Goal: Transaction & Acquisition: Book appointment/travel/reservation

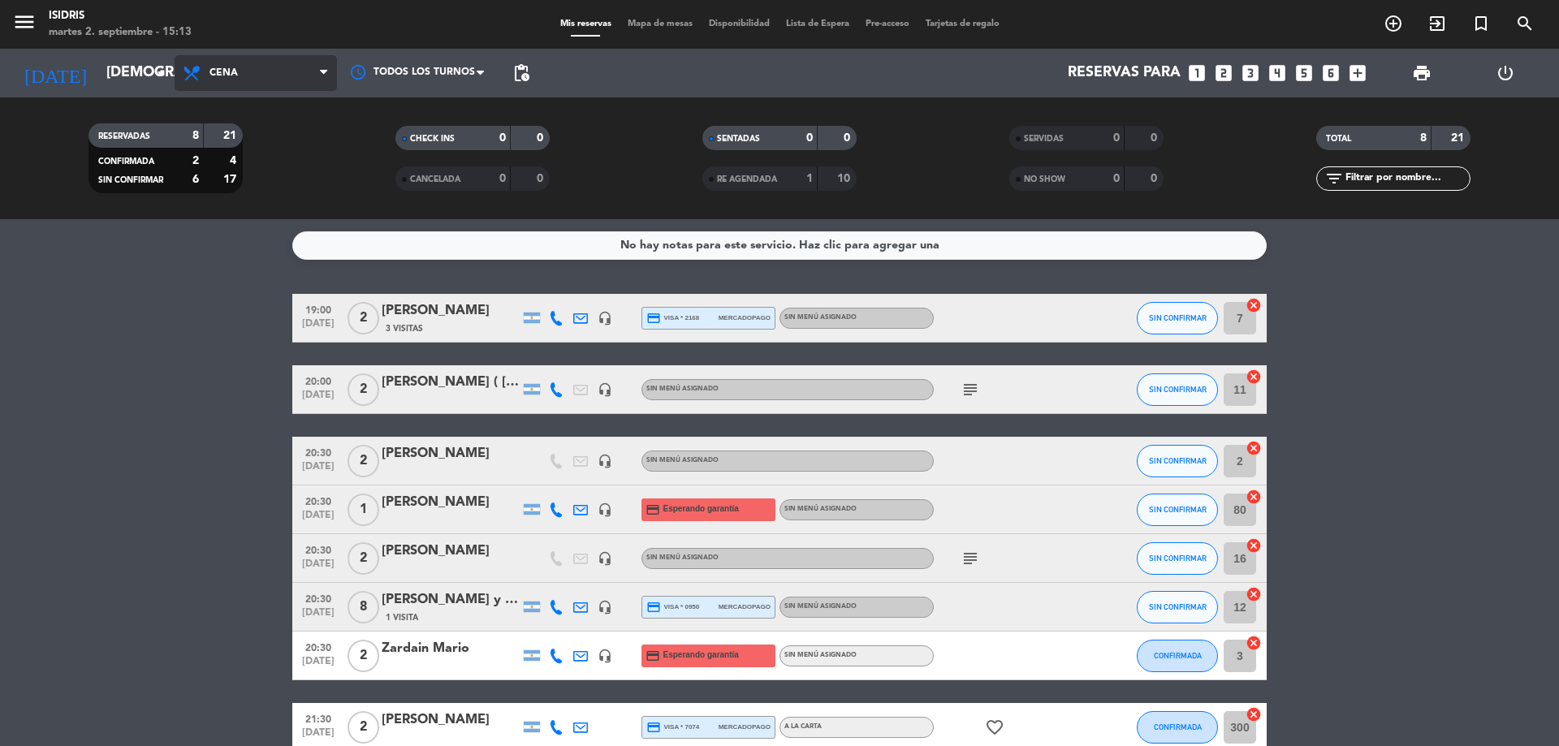
click at [240, 72] on span "Cena" at bounding box center [256, 73] width 162 height 36
click at [228, 214] on div "menu isidris martes 2. septiembre - 15:13 Mis reservas Mapa de mesas Disponibil…" at bounding box center [779, 109] width 1559 height 219
click at [257, 69] on span "Cena" at bounding box center [256, 73] width 162 height 36
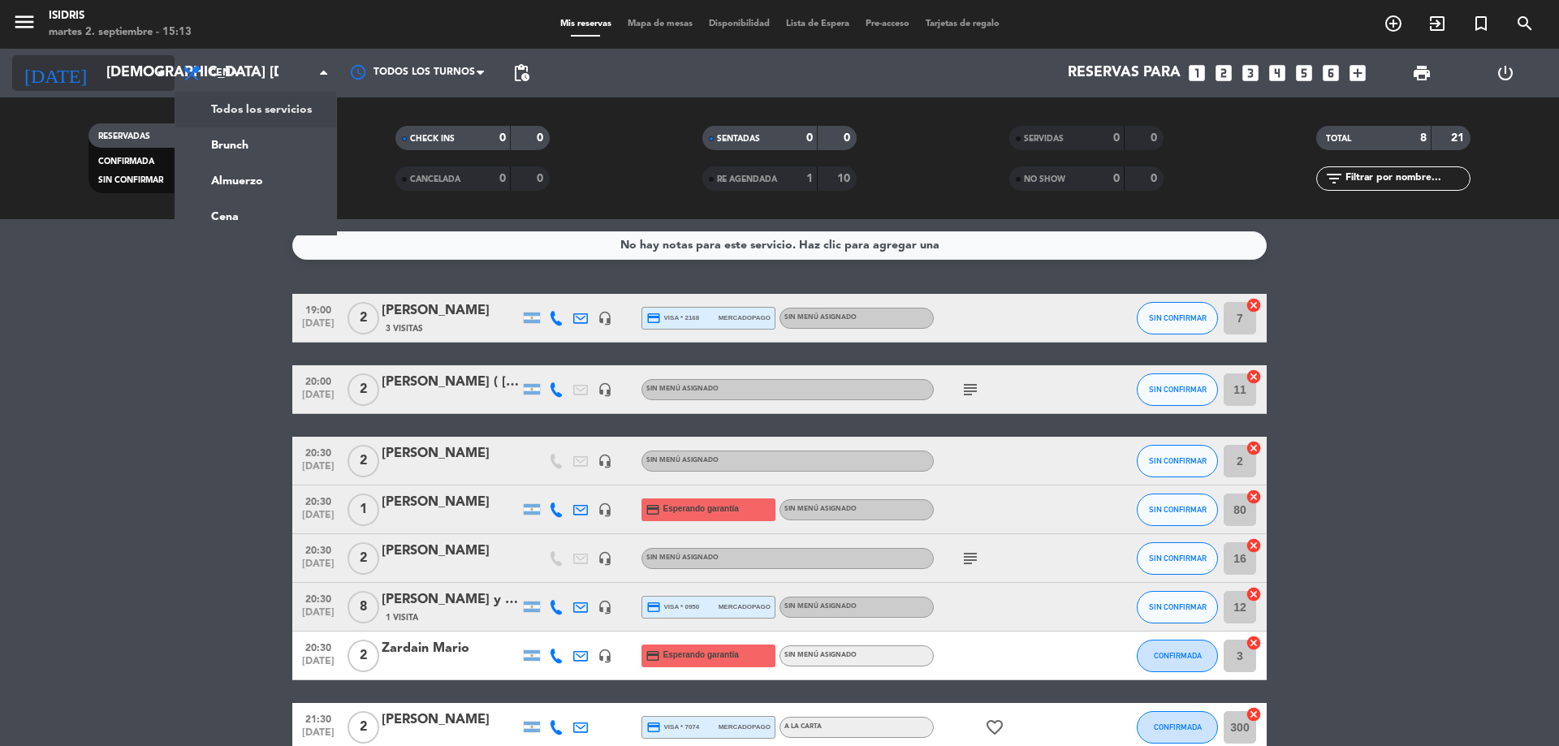
click at [136, 56] on div "[DATE] [DEMOGRAPHIC_DATA] [DATE] arrow_drop_down" at bounding box center [93, 73] width 162 height 36
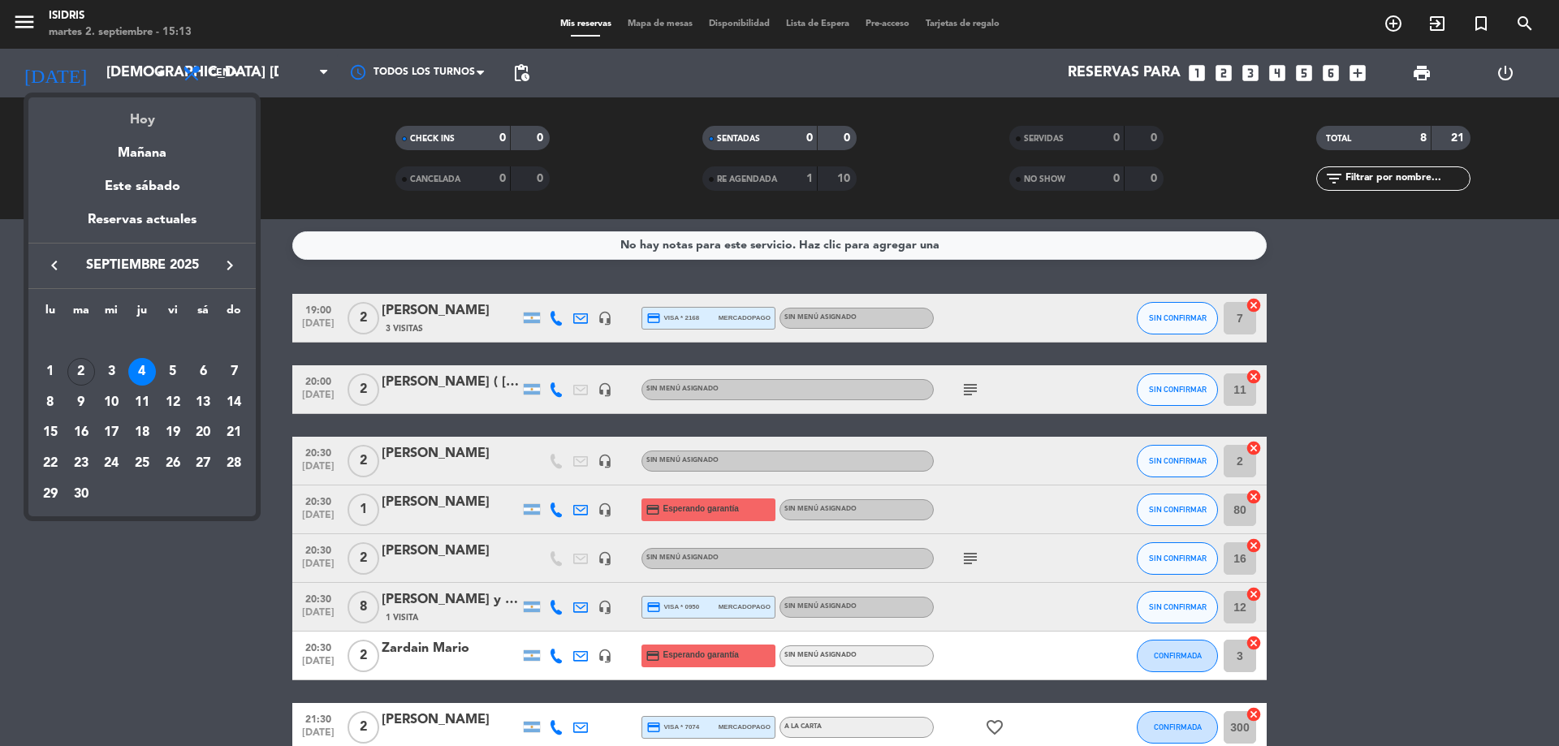
click at [149, 110] on div "Hoy" at bounding box center [141, 113] width 227 height 33
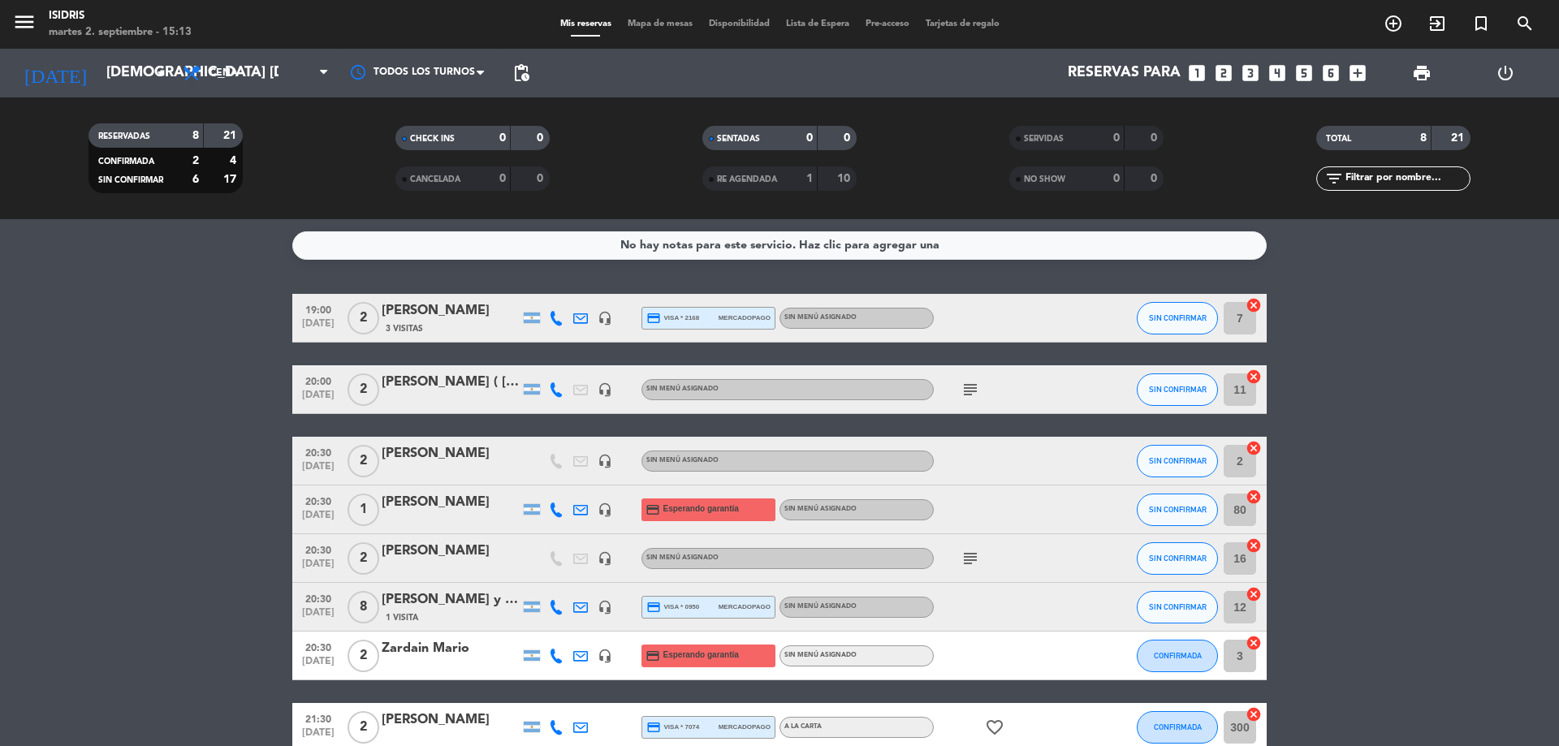
type input "[DATE] sep."
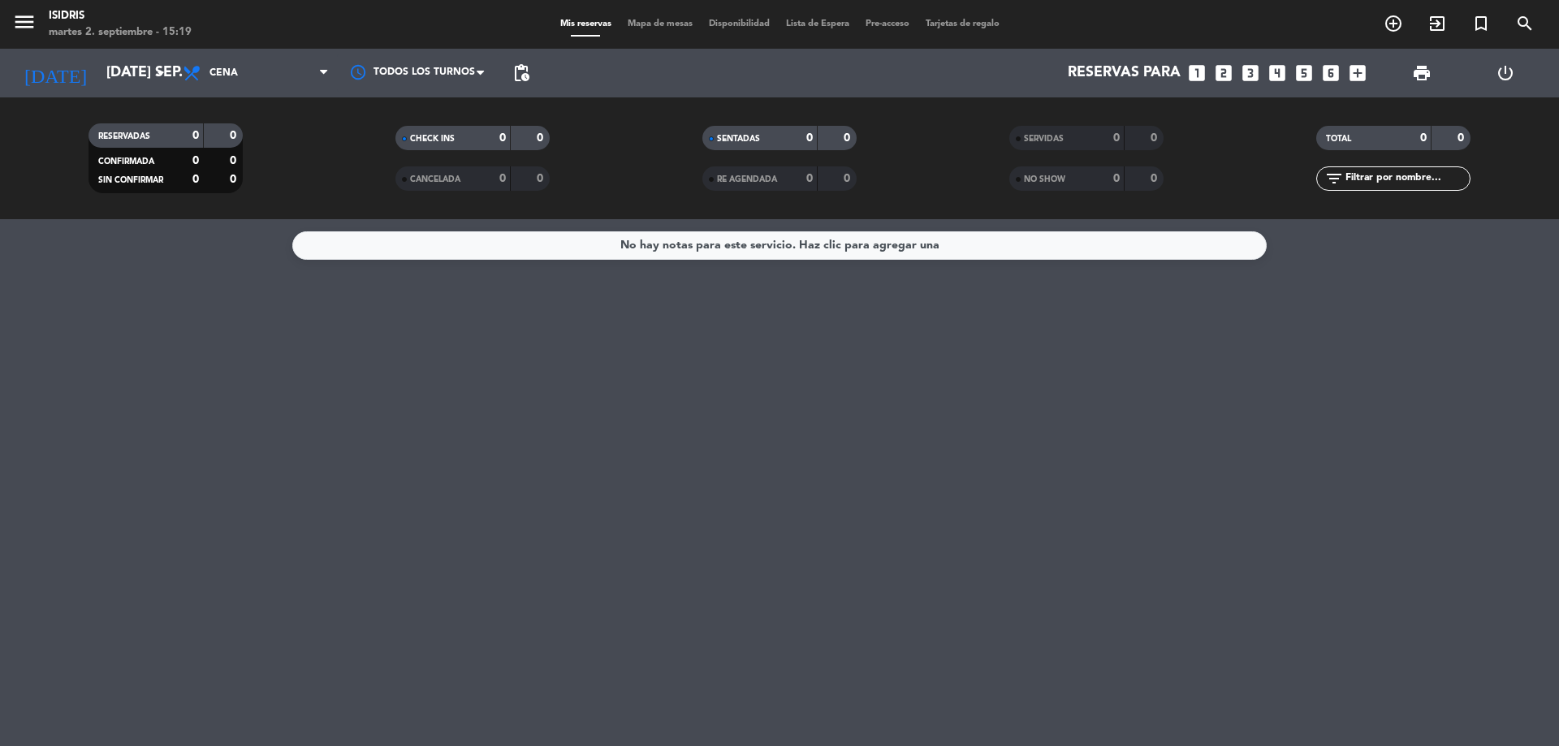
click at [1223, 76] on icon "looks_two" at bounding box center [1223, 73] width 21 height 21
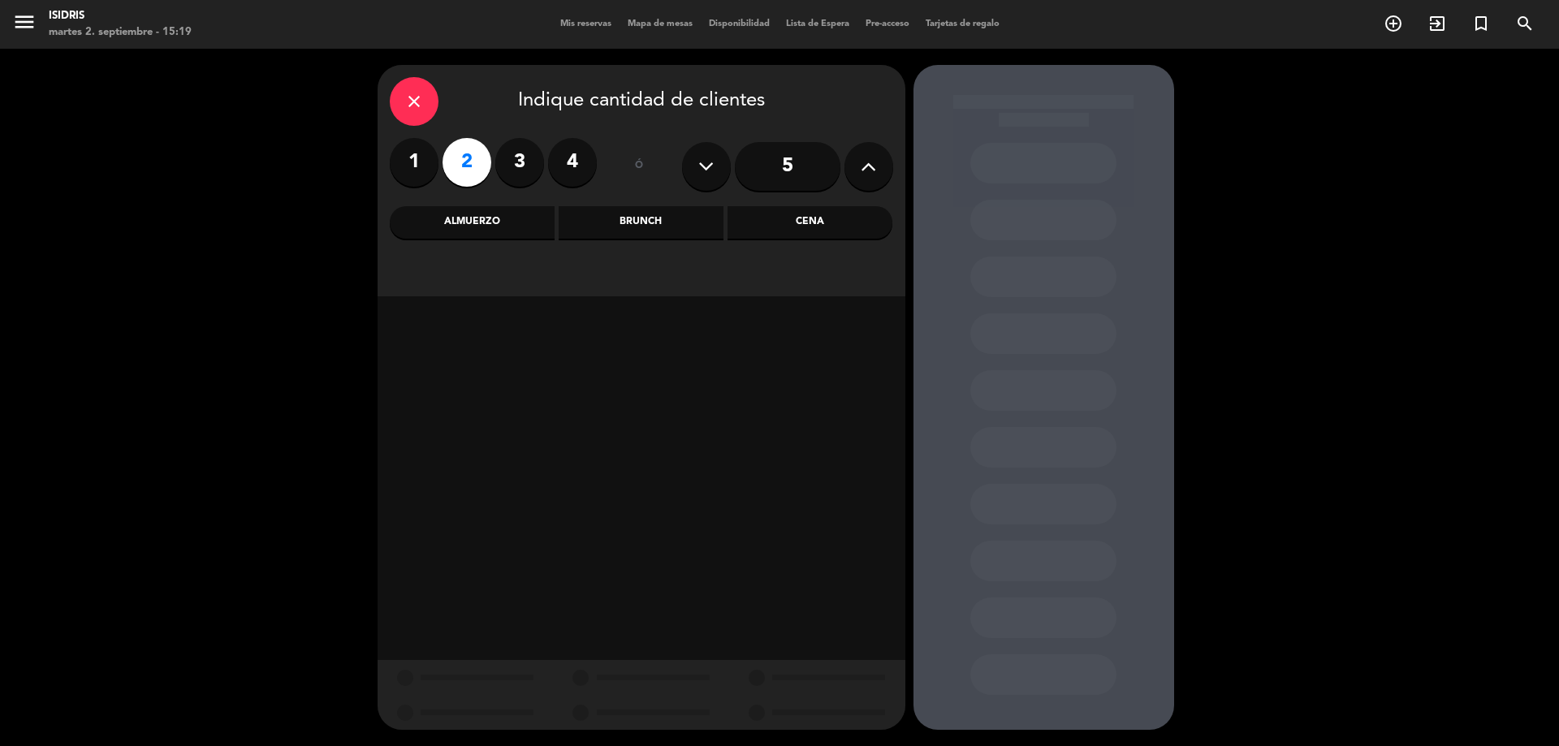
click at [465, 218] on div "Almuerzo" at bounding box center [472, 222] width 165 height 32
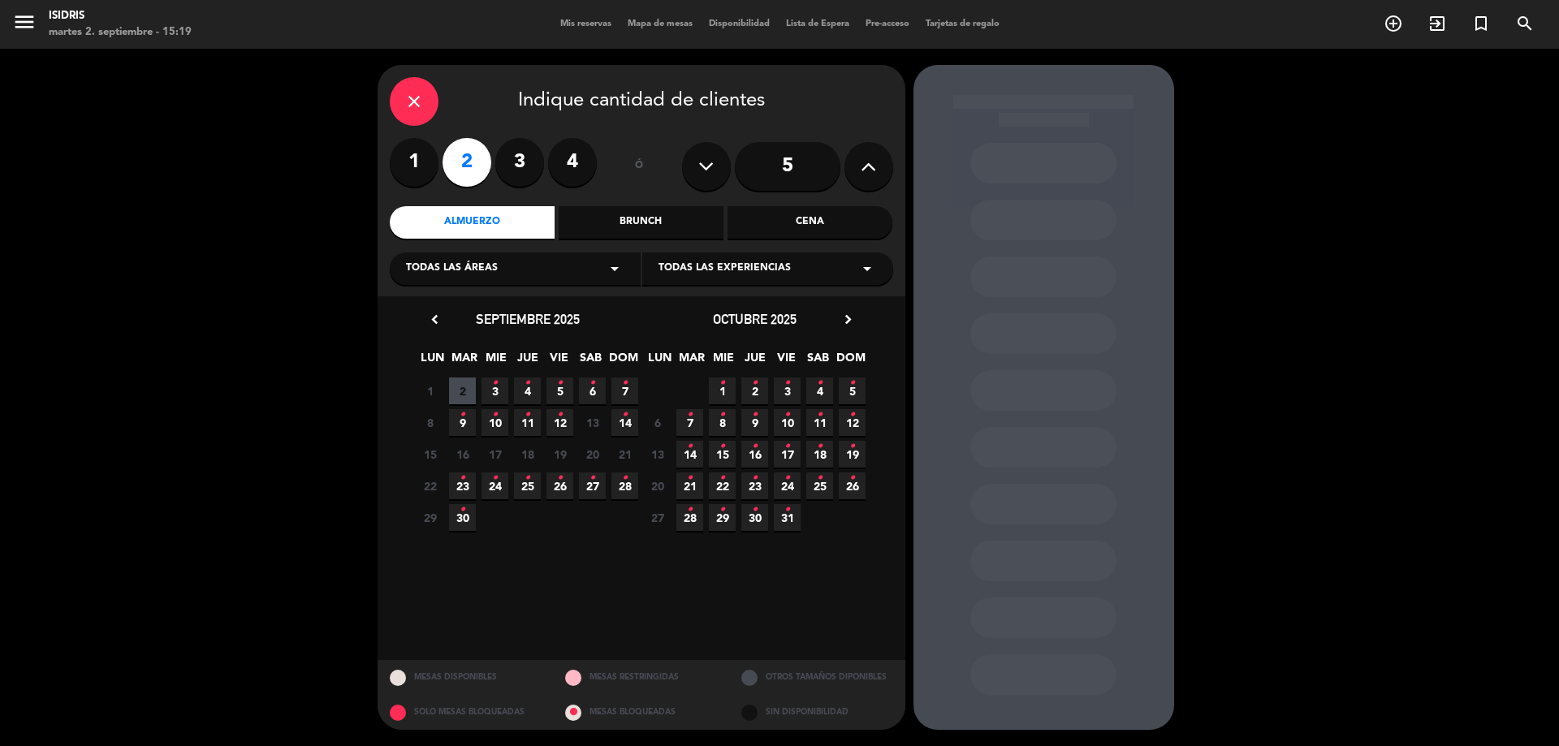
click at [803, 222] on div "Cena" at bounding box center [810, 222] width 165 height 32
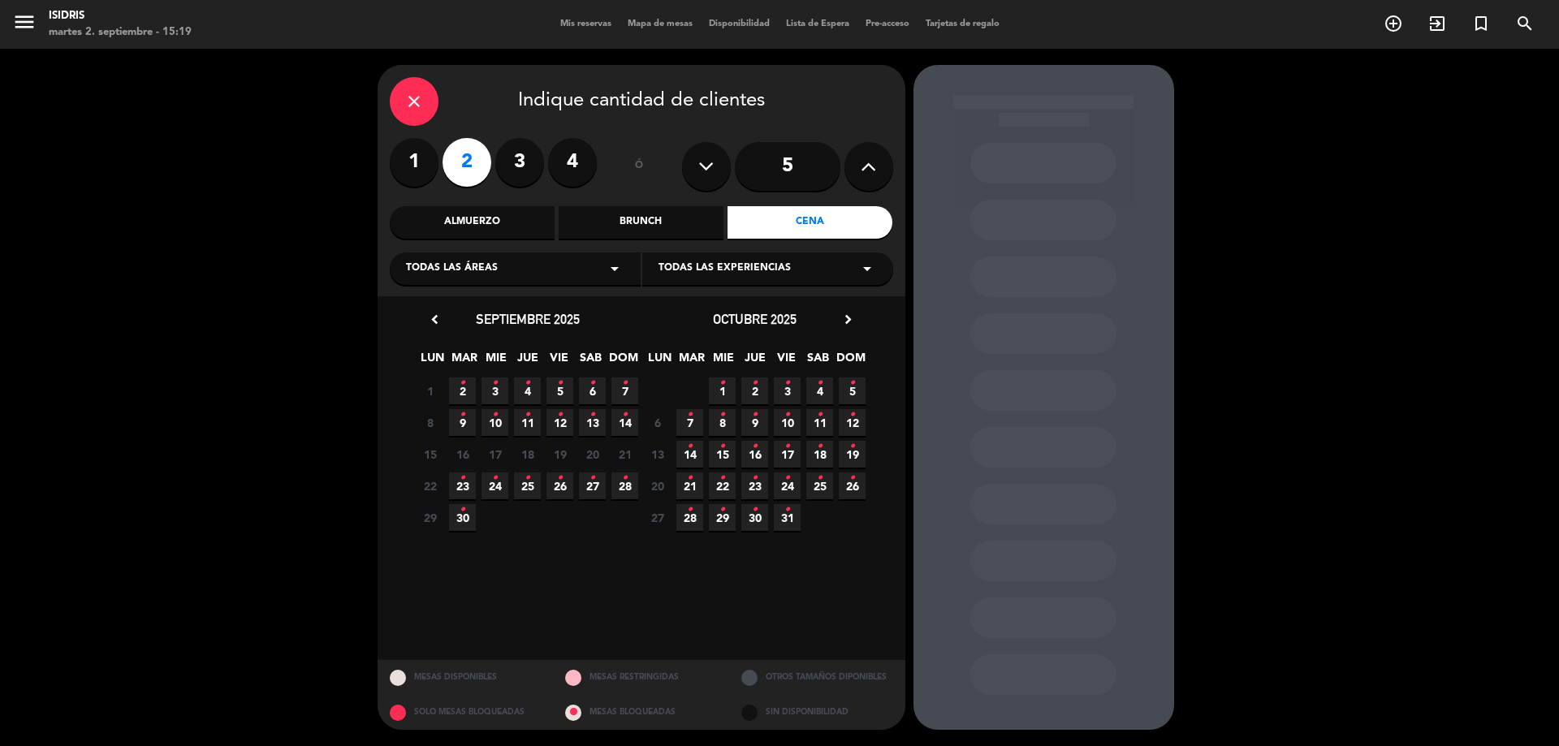
click at [497, 390] on icon "•" at bounding box center [495, 383] width 6 height 26
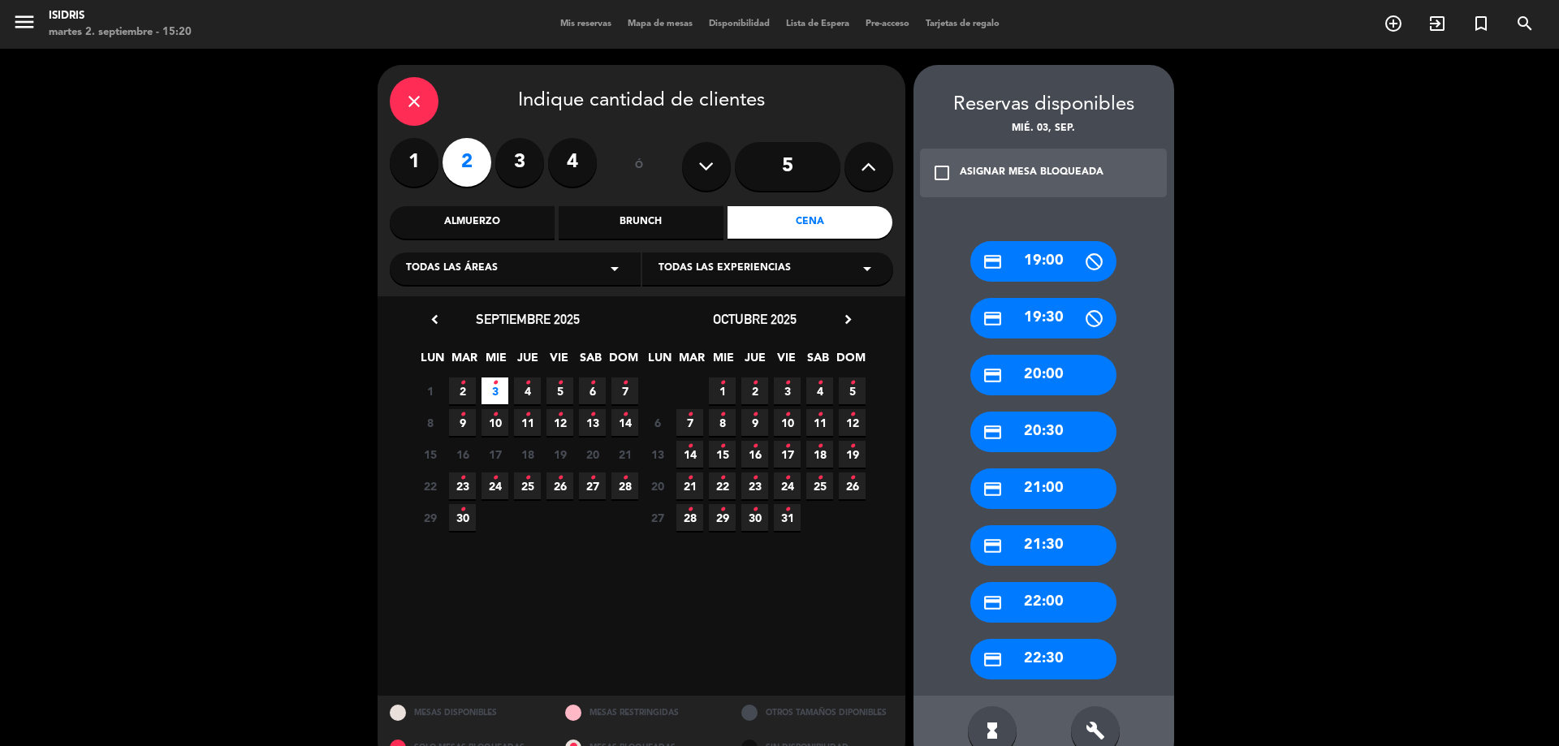
click at [1051, 434] on div "credit_card 20:30" at bounding box center [1043, 432] width 146 height 41
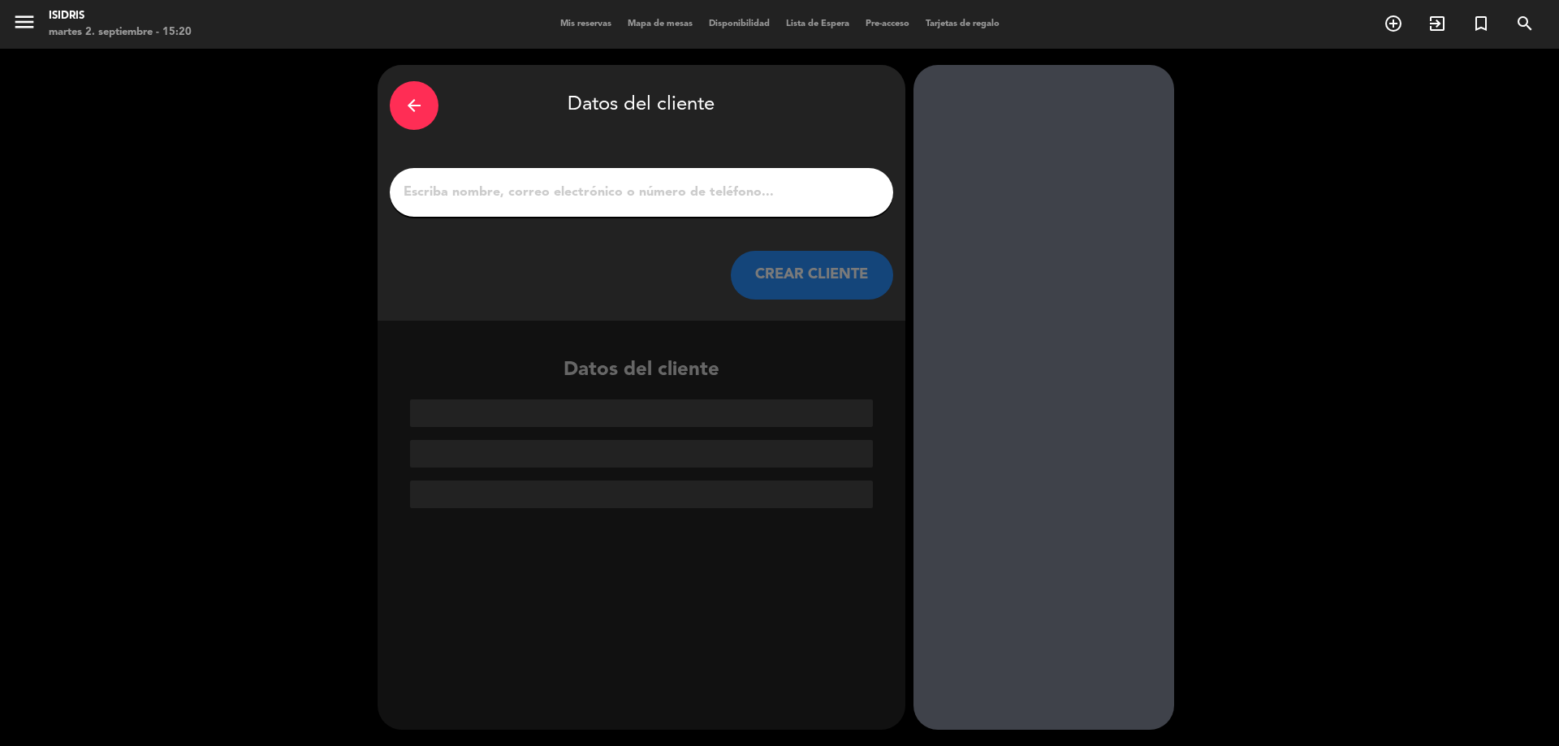
click at [484, 186] on input "1" at bounding box center [641, 192] width 479 height 23
paste input "[PERSON_NAME]"
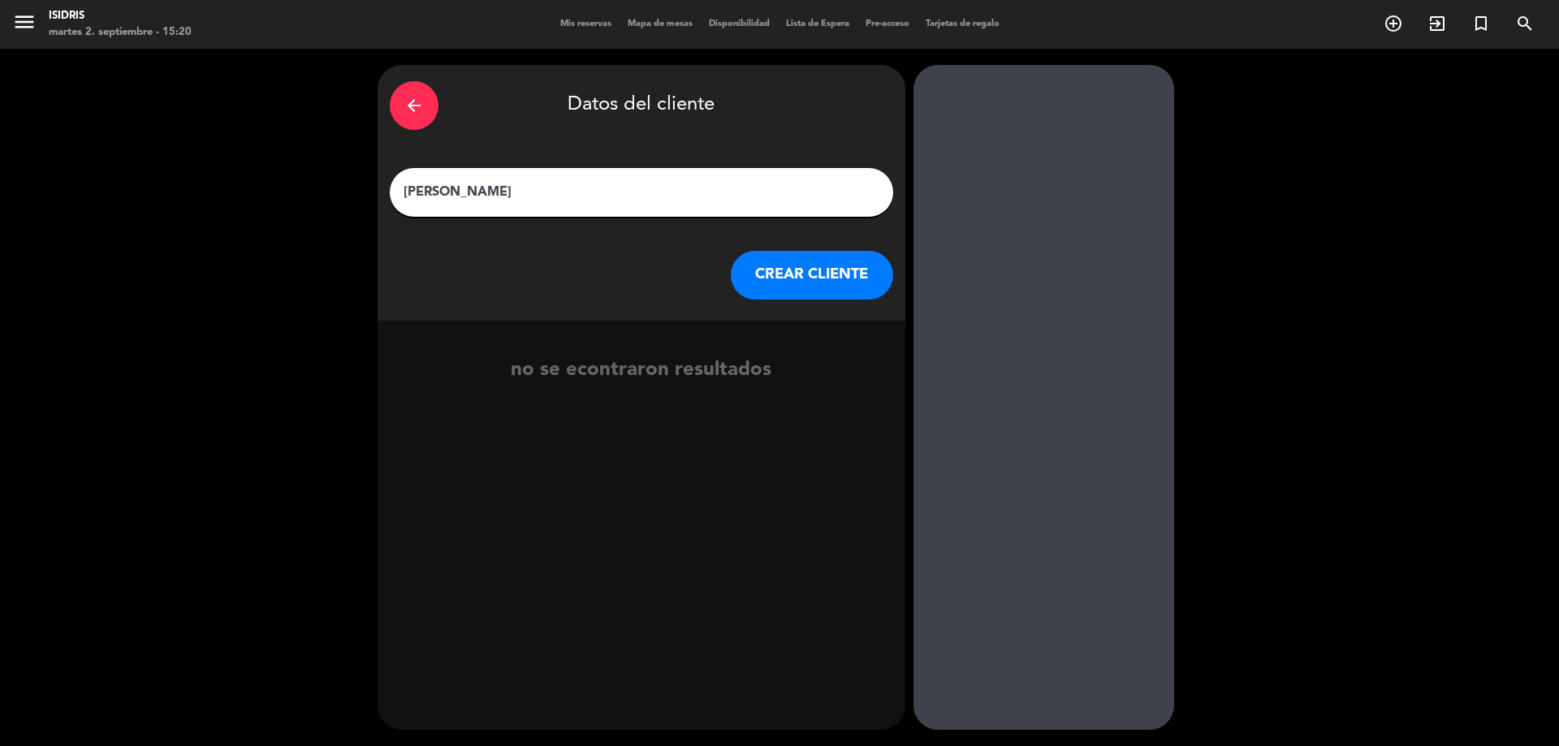
type input "[PERSON_NAME]"
click at [828, 286] on button "CREAR CLIENTE" at bounding box center [812, 275] width 162 height 49
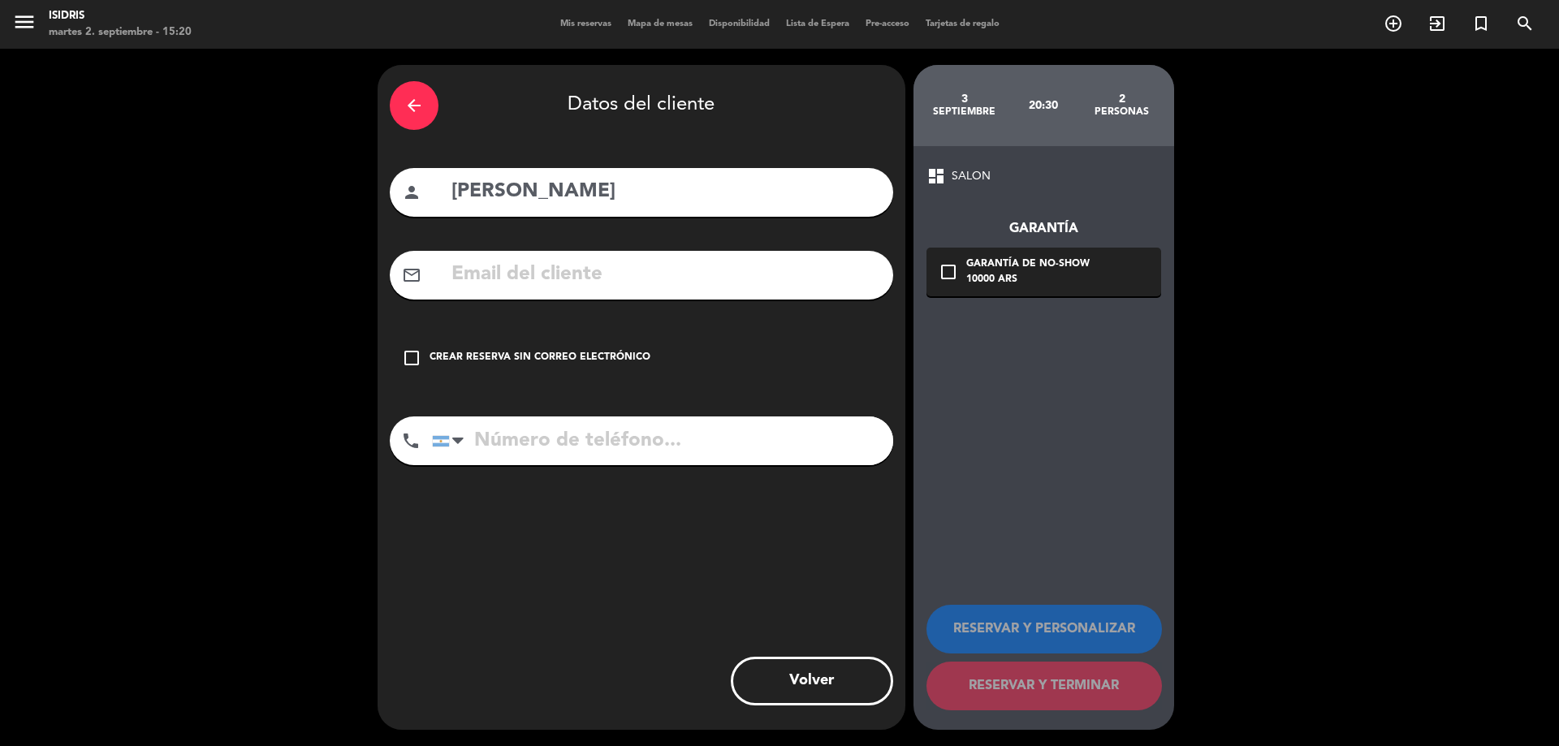
click at [571, 283] on input "text" at bounding box center [665, 274] width 431 height 33
paste input "[EMAIL_ADDRESS][DOMAIN_NAME]"
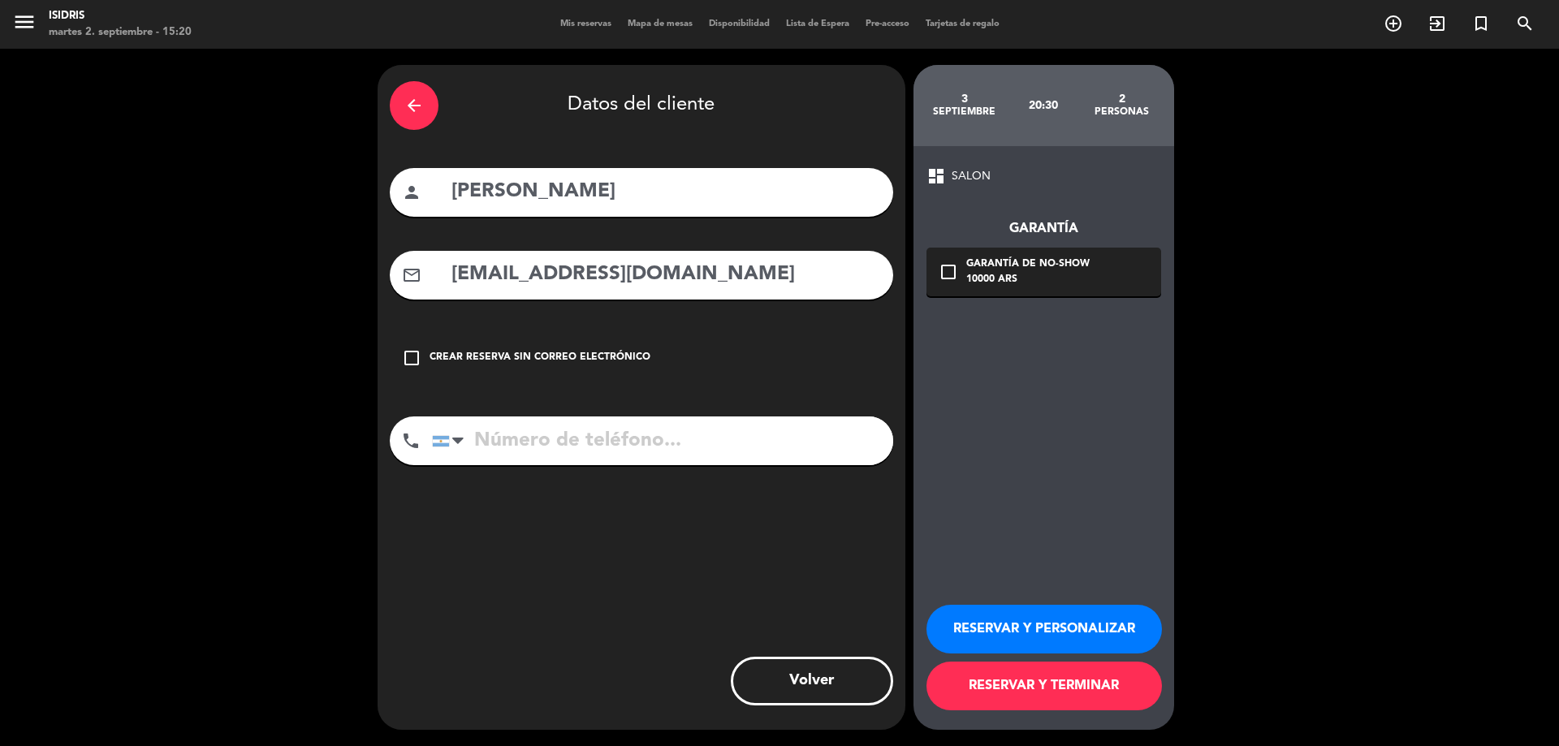
type input "[EMAIL_ADDRESS][DOMAIN_NAME]"
click at [549, 438] on input "tel" at bounding box center [662, 441] width 461 height 49
paste input "[PHONE_NUMBER]"
type input "[PHONE_NUMBER]"
click at [1104, 273] on div "check_box_outline_blank Garantía de no-show 10000 ARS" at bounding box center [1044, 272] width 235 height 49
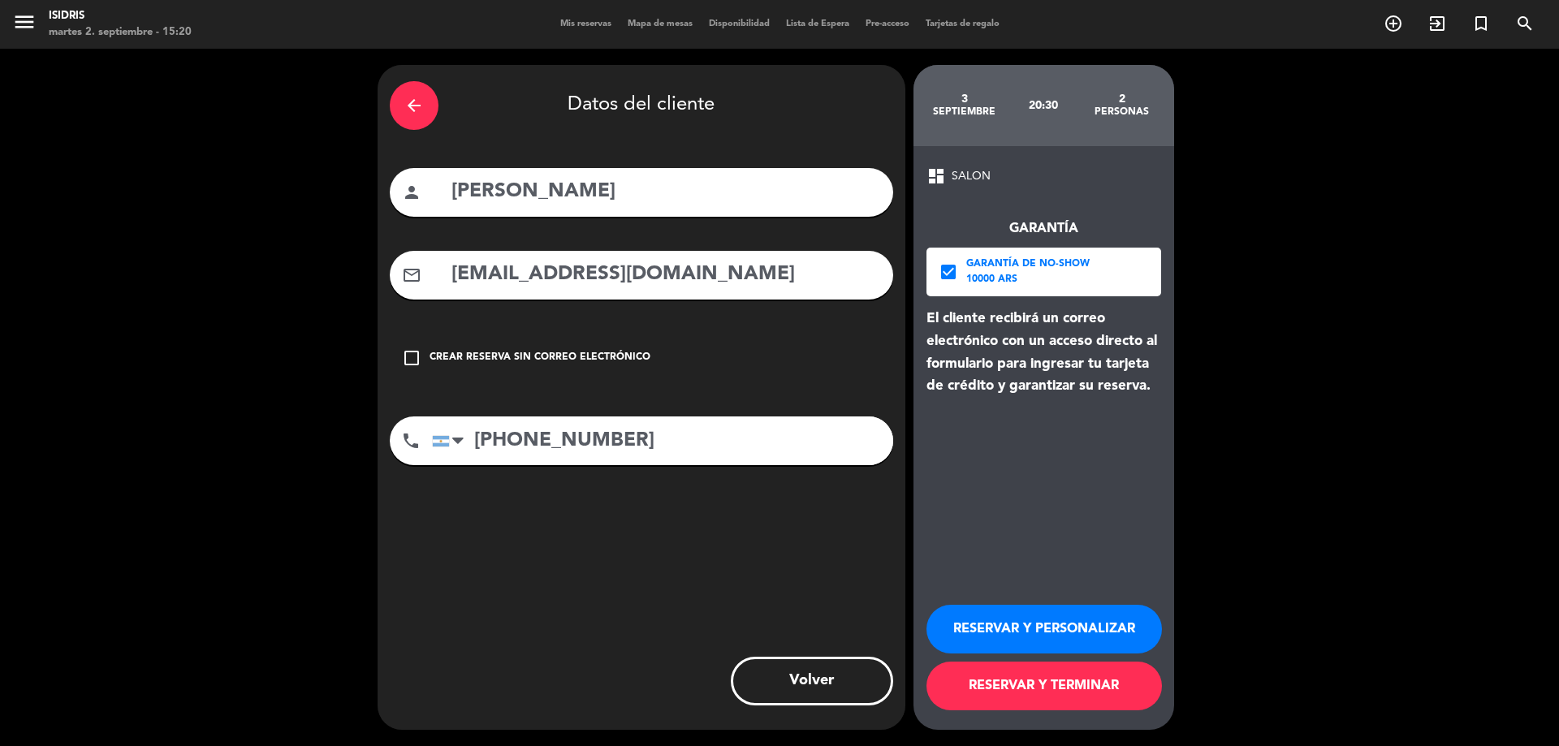
click at [1054, 690] on button "RESERVAR Y TERMINAR" at bounding box center [1045, 686] width 236 height 49
